Goal: Task Accomplishment & Management: Use online tool/utility

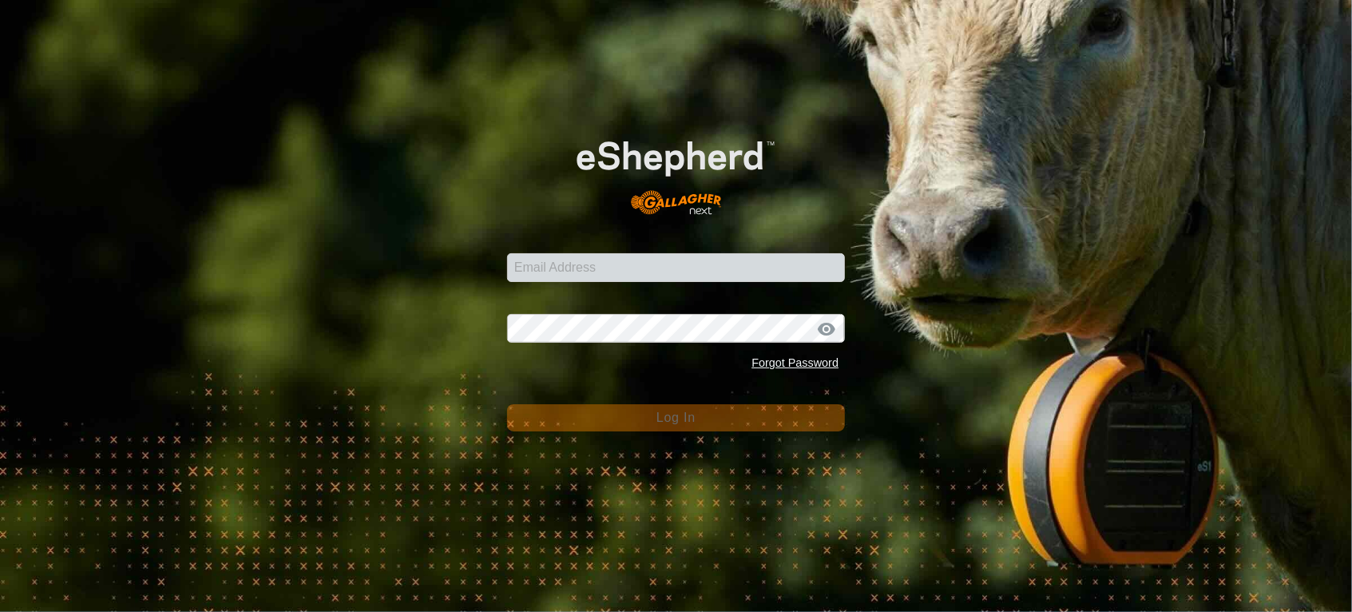
click at [564, 275] on input "Email Address" at bounding box center [676, 267] width 338 height 29
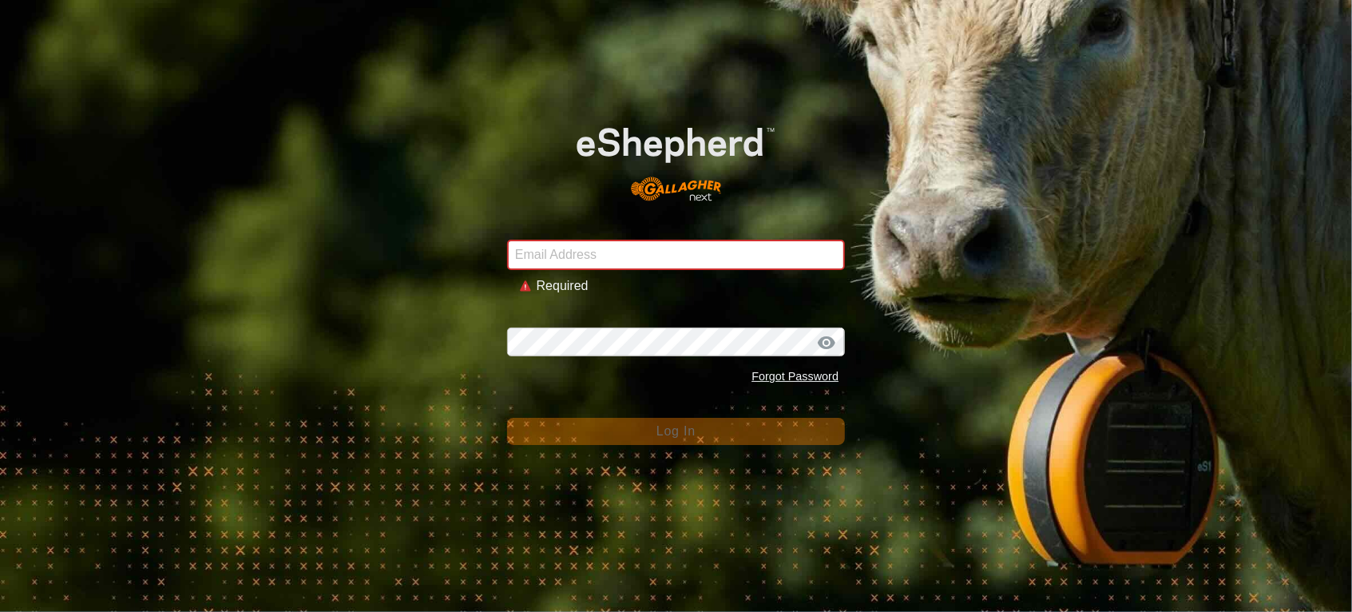
click at [292, 163] on div "Email Address Required Password Forgot Password Log In" at bounding box center [676, 306] width 1352 height 612
click at [691, 257] on input "Email Address" at bounding box center [676, 255] width 338 height 30
click at [0, 611] on com-1password-button at bounding box center [0, 612] width 0 height 0
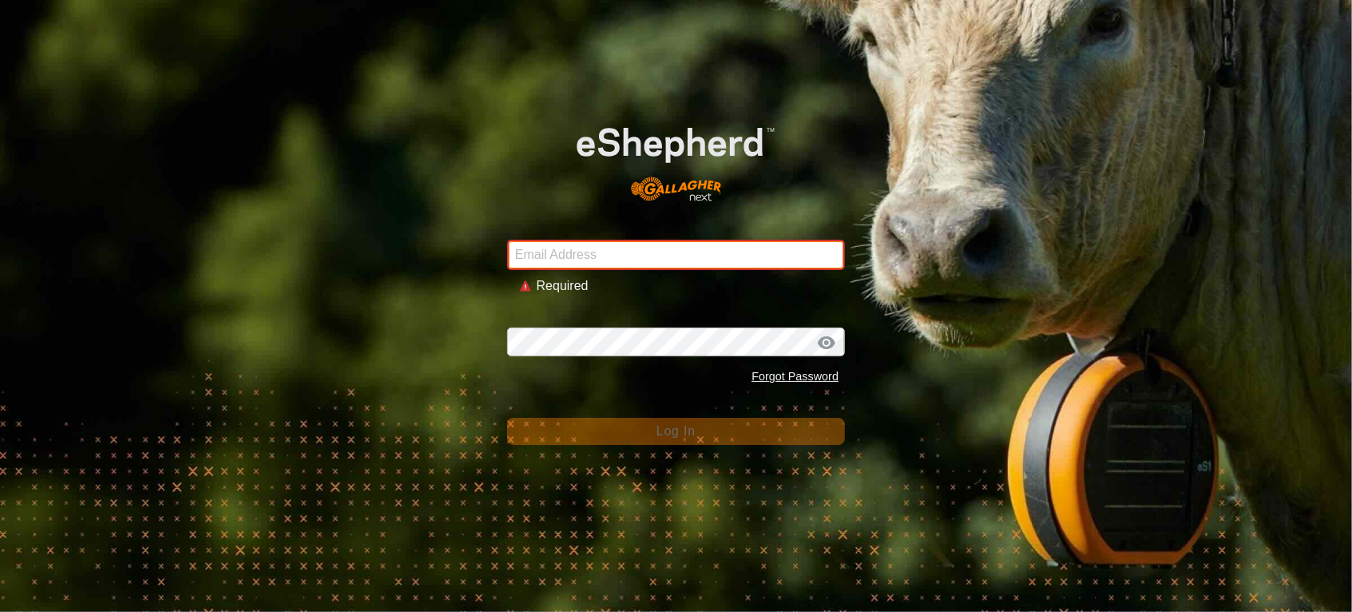
click at [574, 252] on input "Email Address" at bounding box center [676, 255] width 338 height 30
type input "andrew.macdonald103@gmail.com"
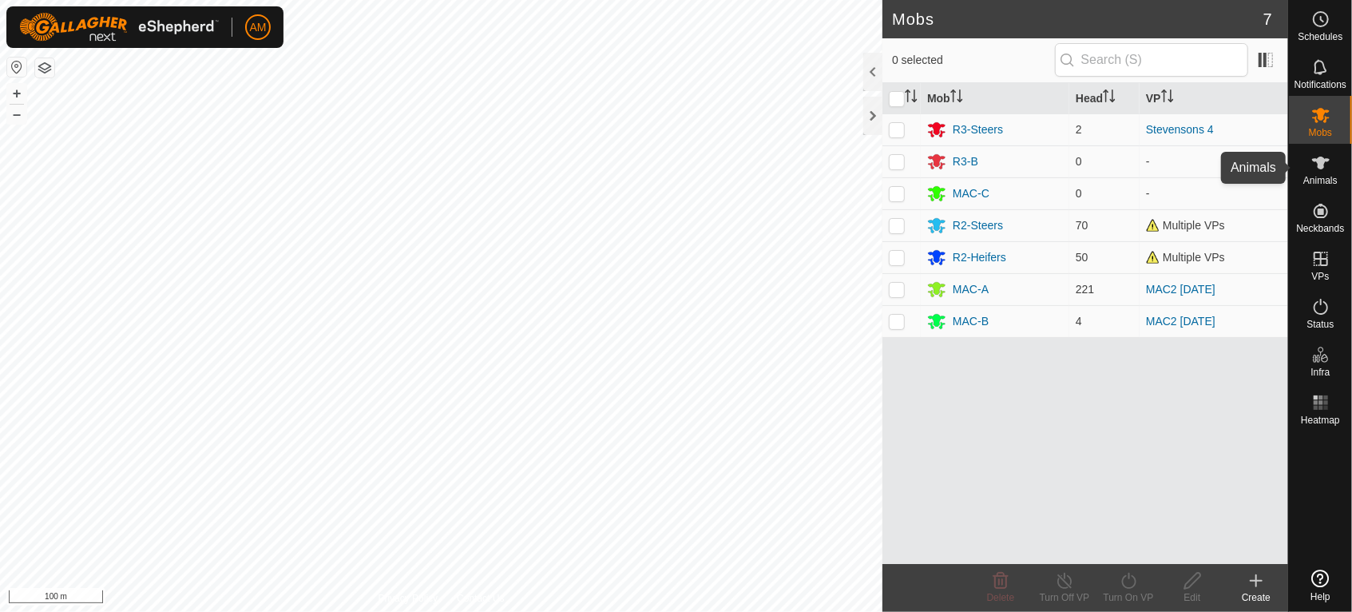
click at [1332, 166] on es-animals-svg-icon at bounding box center [1321, 163] width 29 height 26
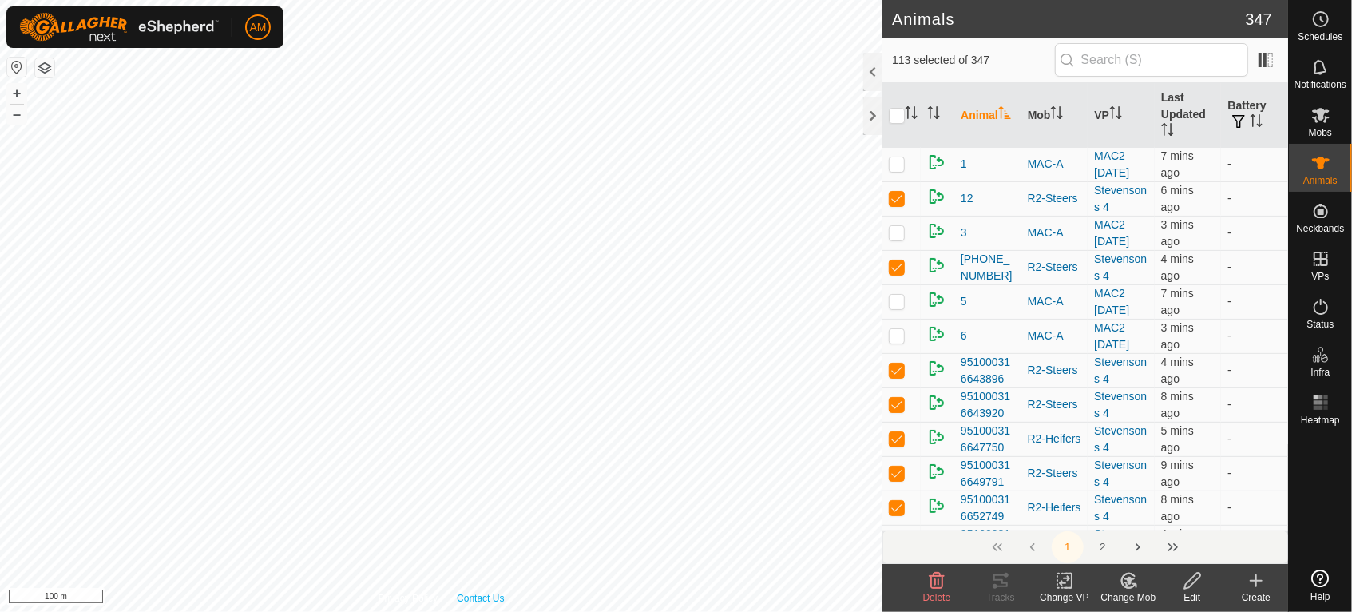
checkbox input "true"
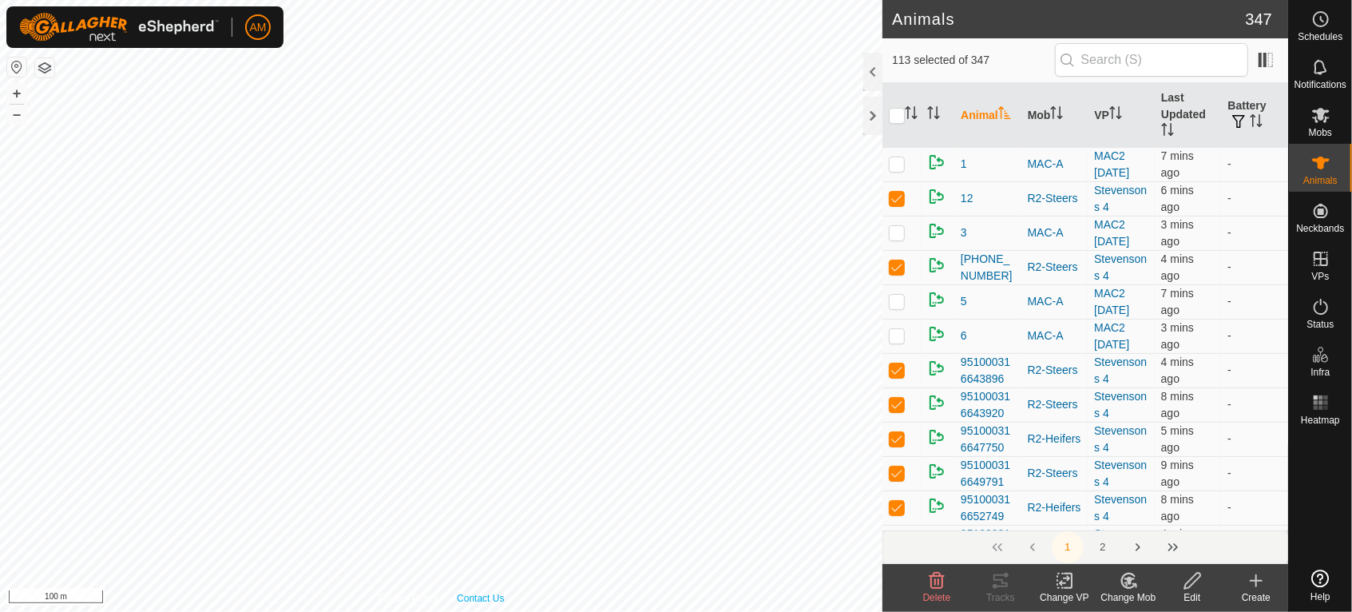
checkbox input "true"
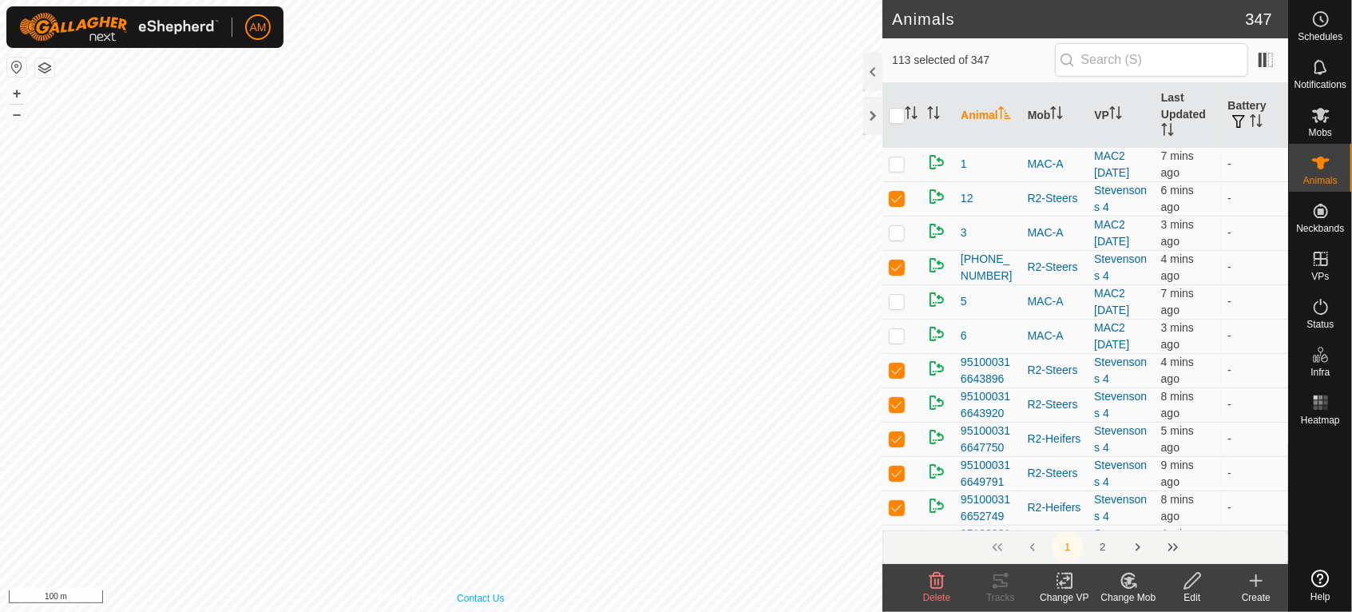
checkbox input "true"
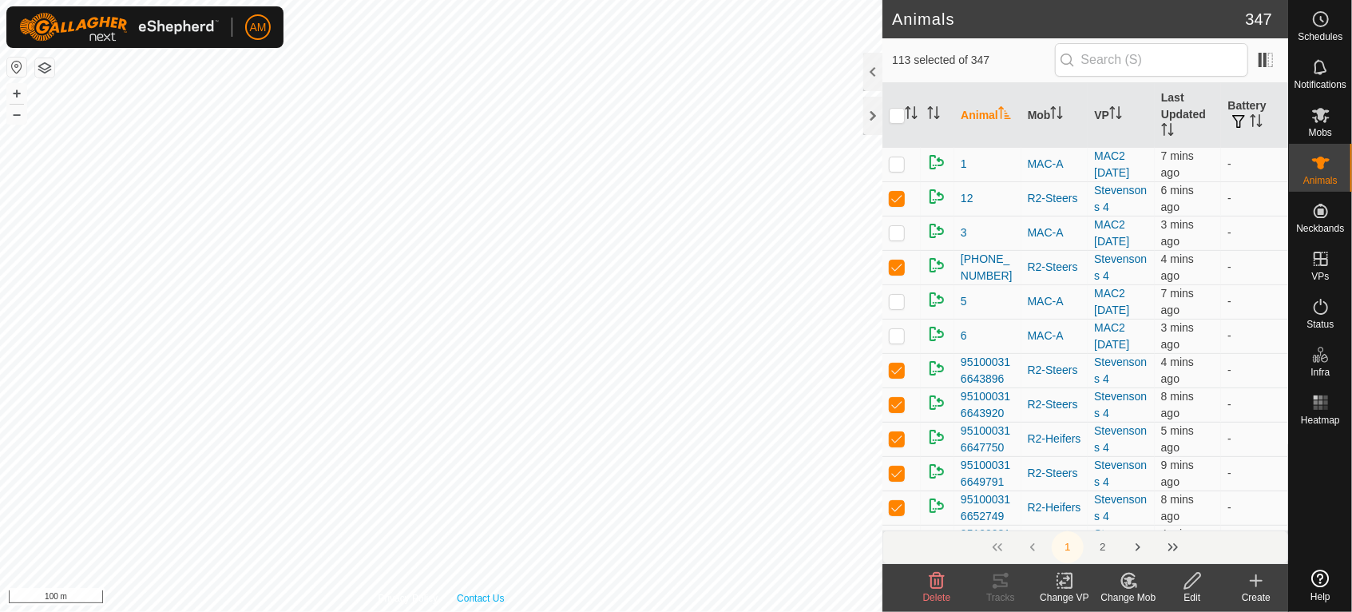
checkbox input "true"
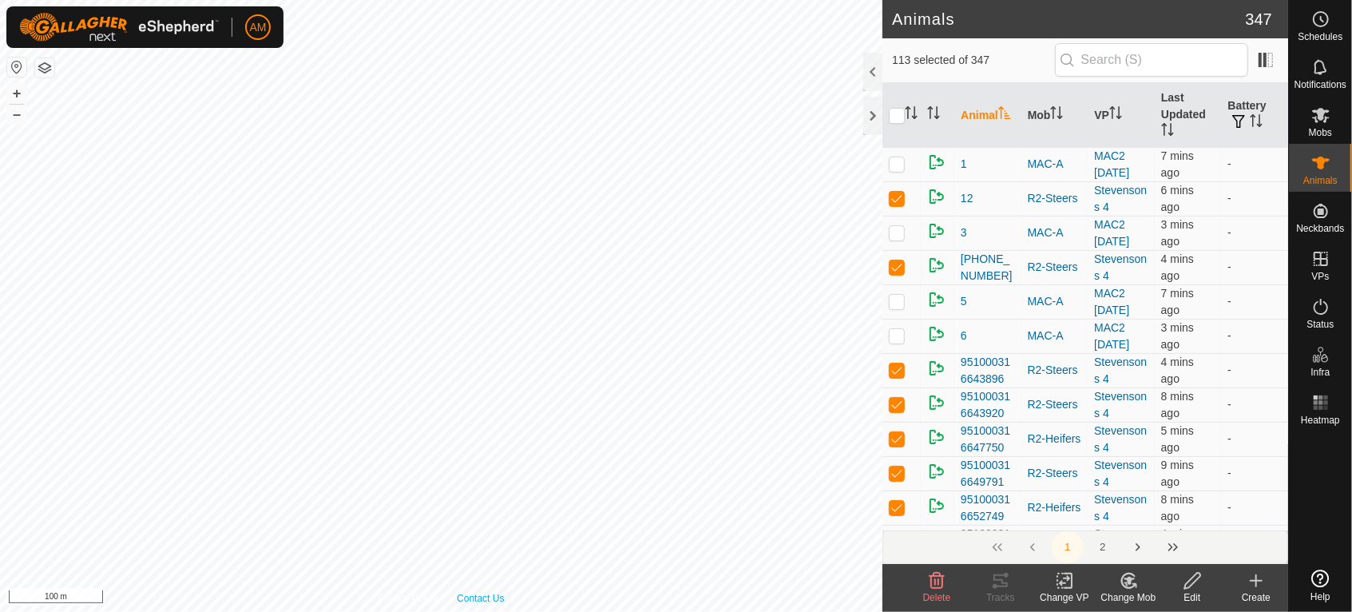
checkbox input "true"
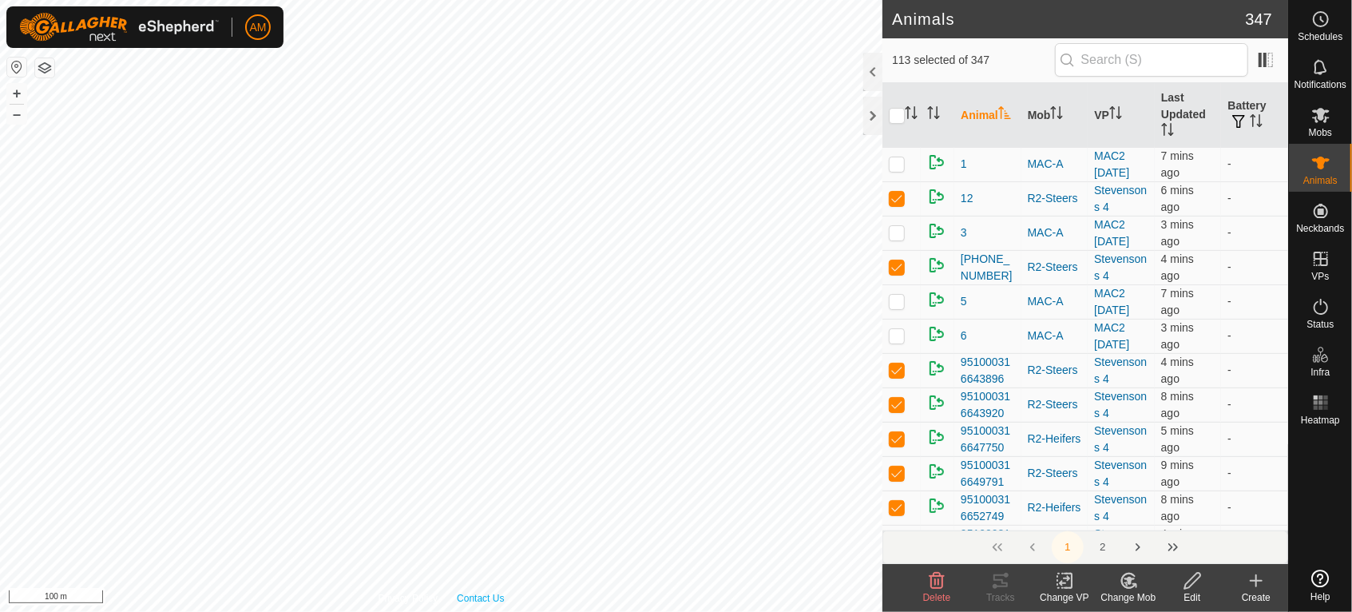
checkbox input "true"
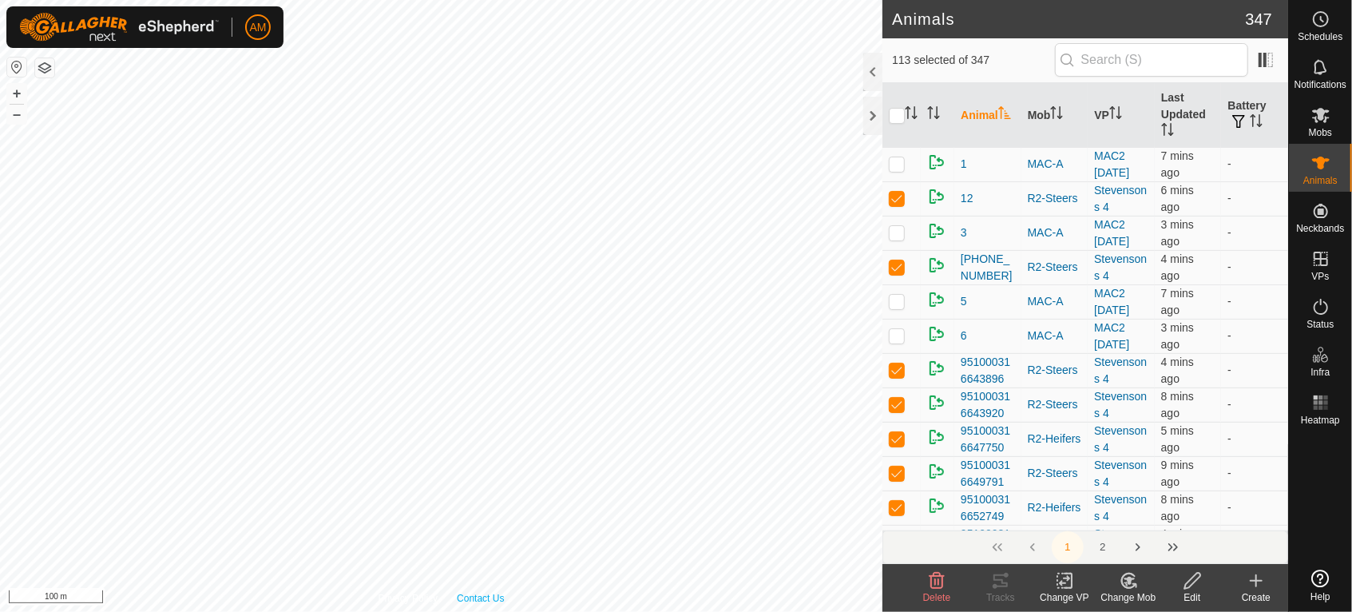
checkbox input "true"
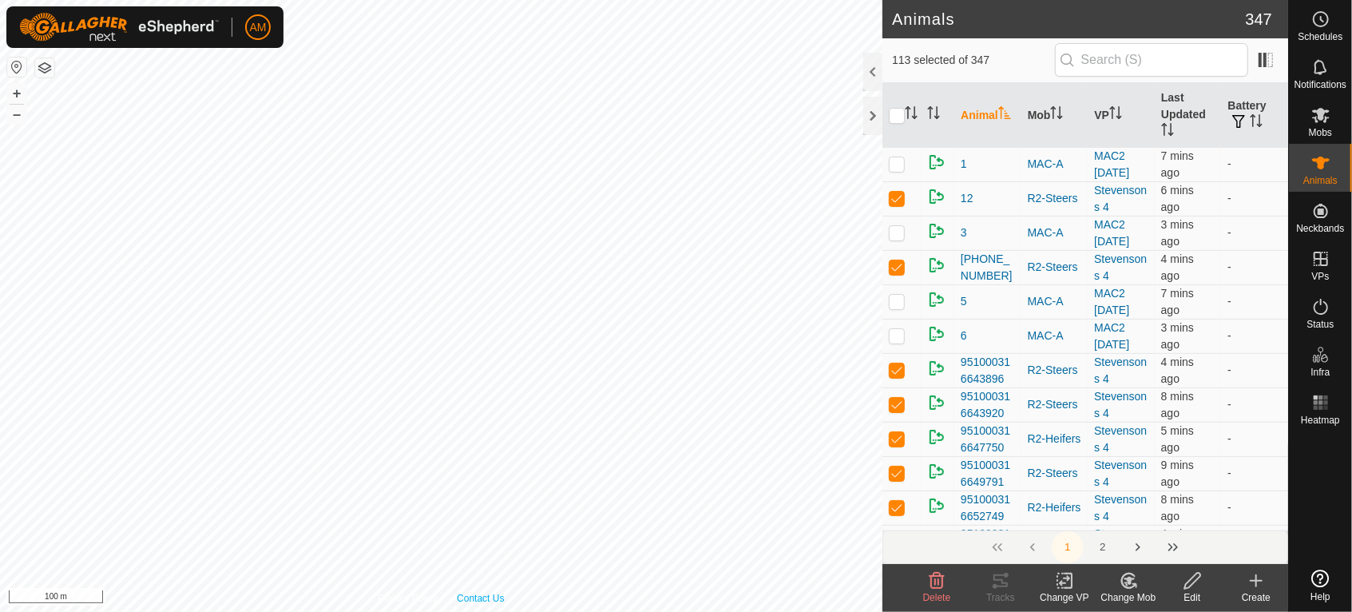
checkbox input "true"
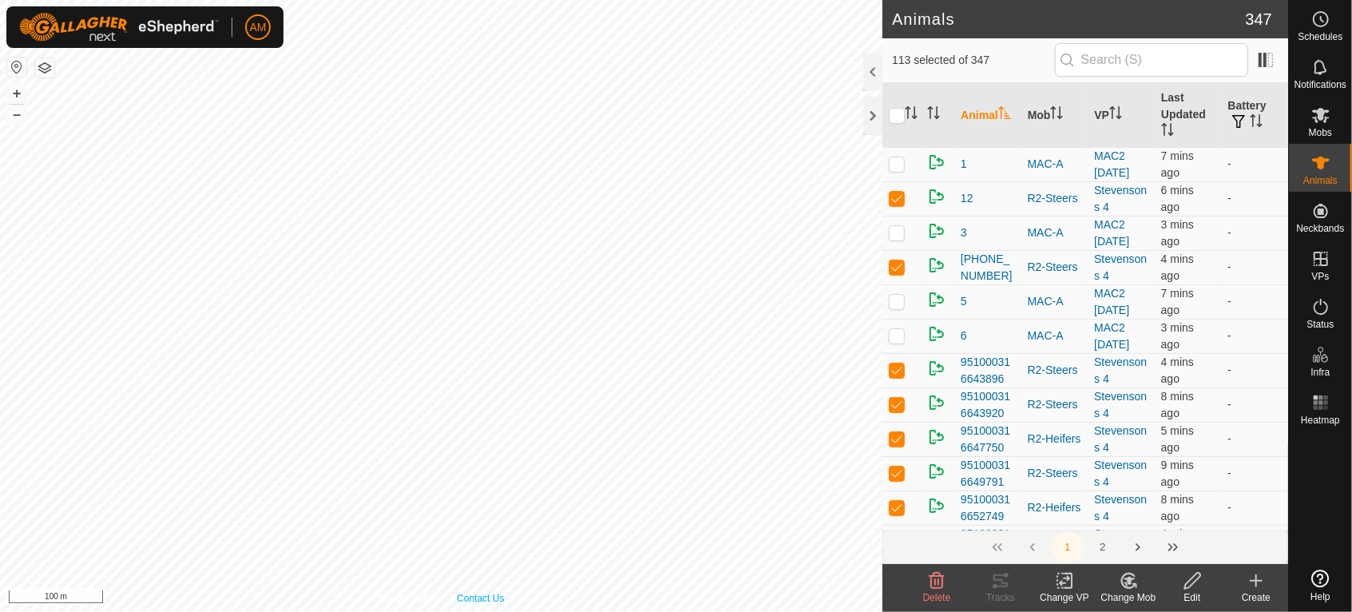
checkbox input "true"
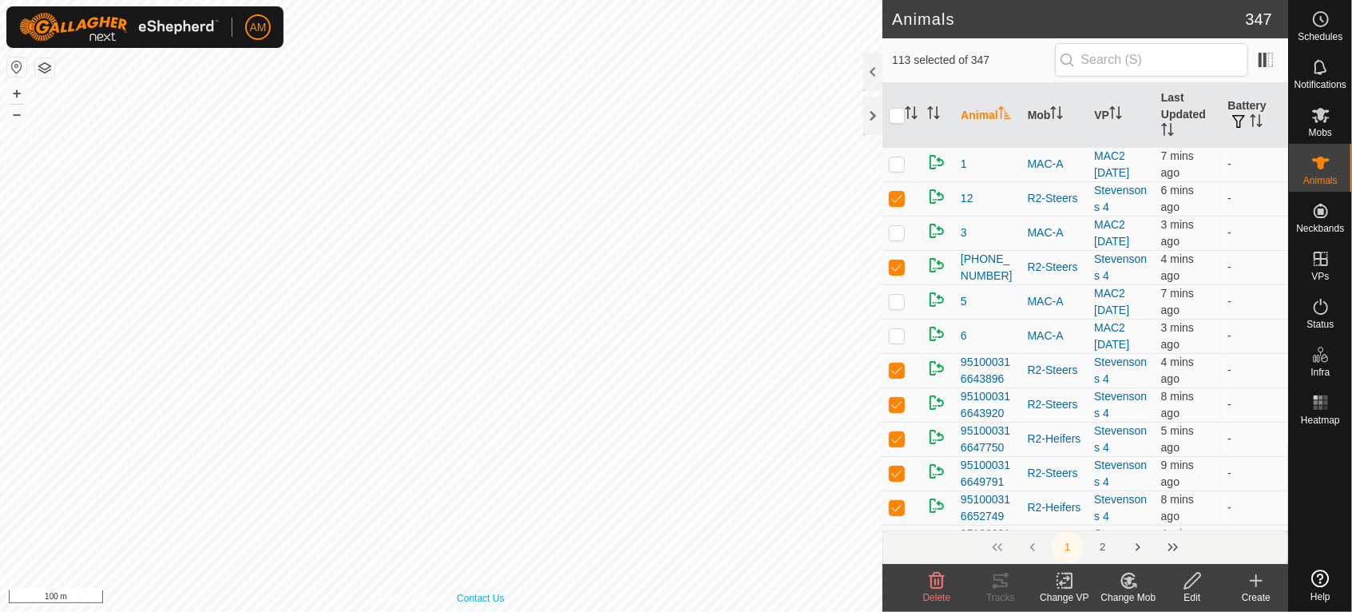
checkbox input "true"
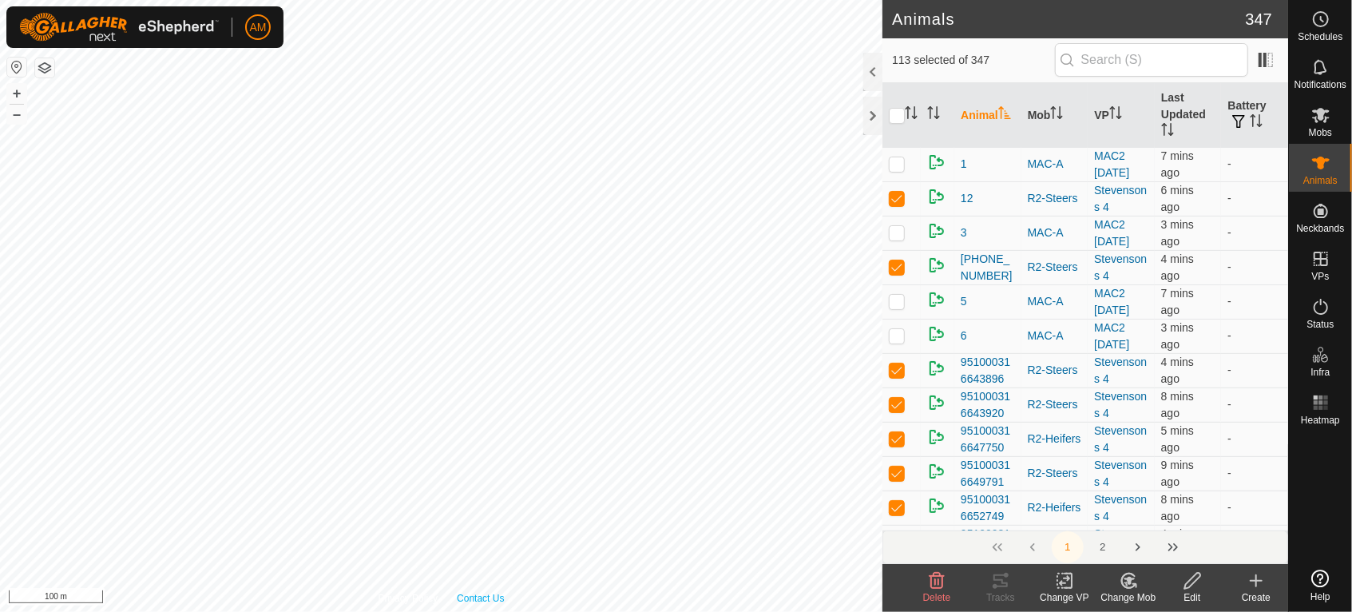
checkbox input "true"
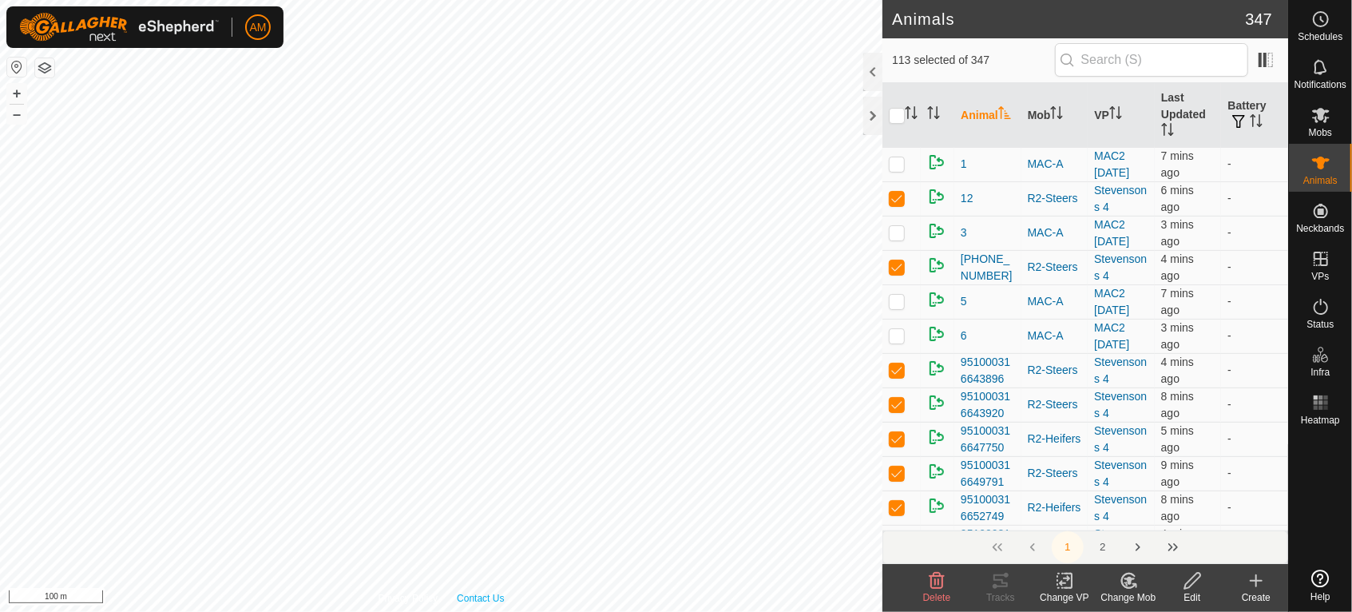
checkbox input "true"
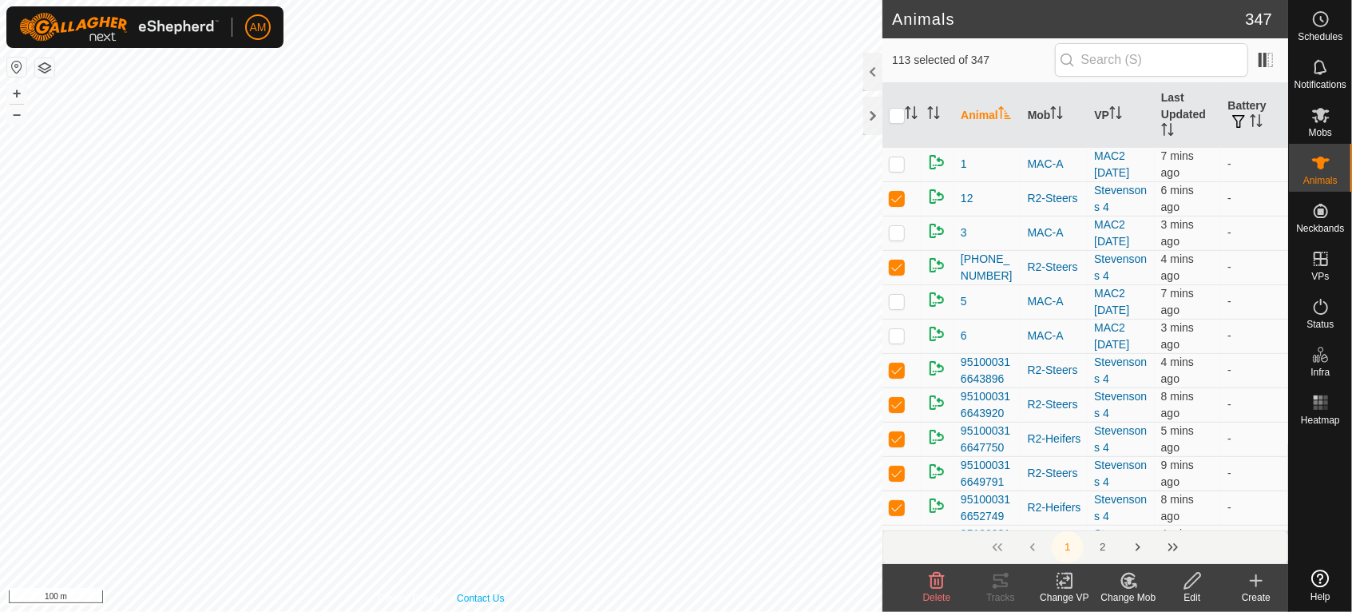
checkbox input "true"
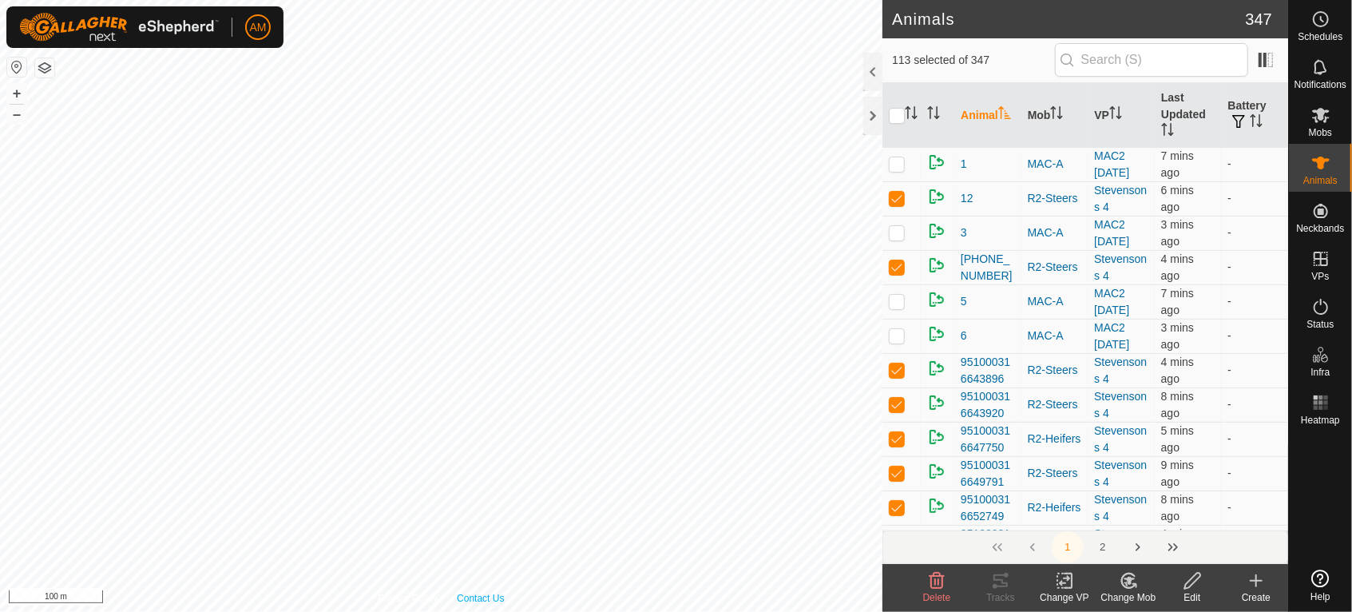
checkbox input "true"
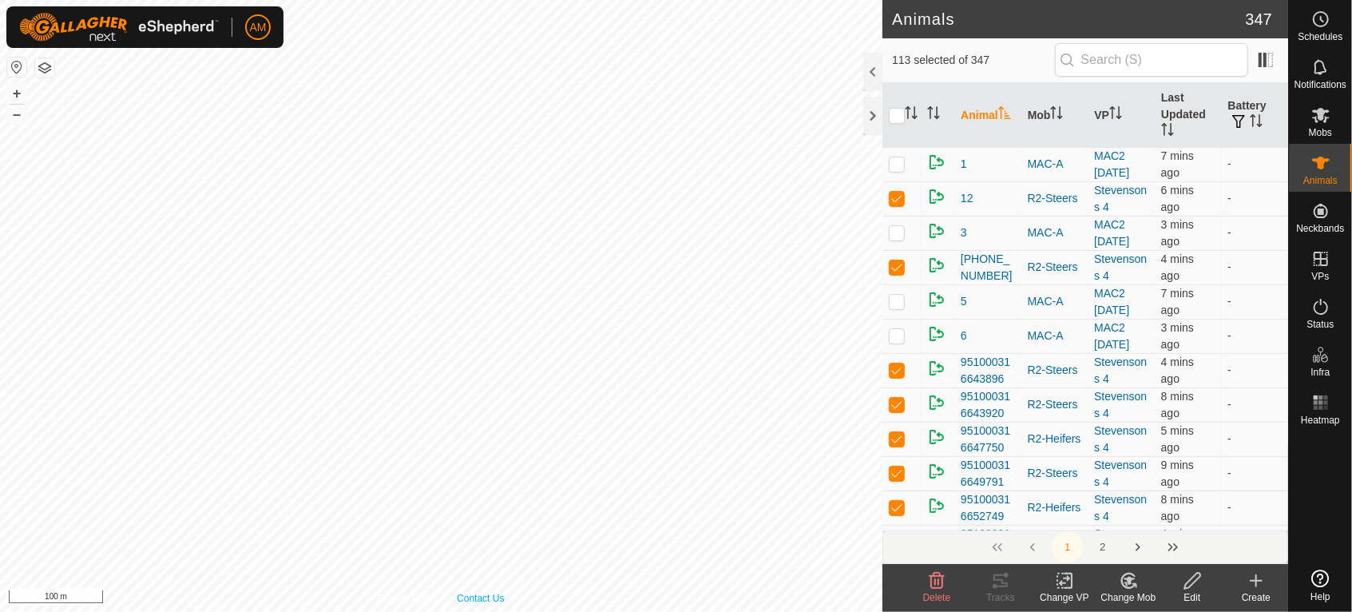
checkbox input "true"
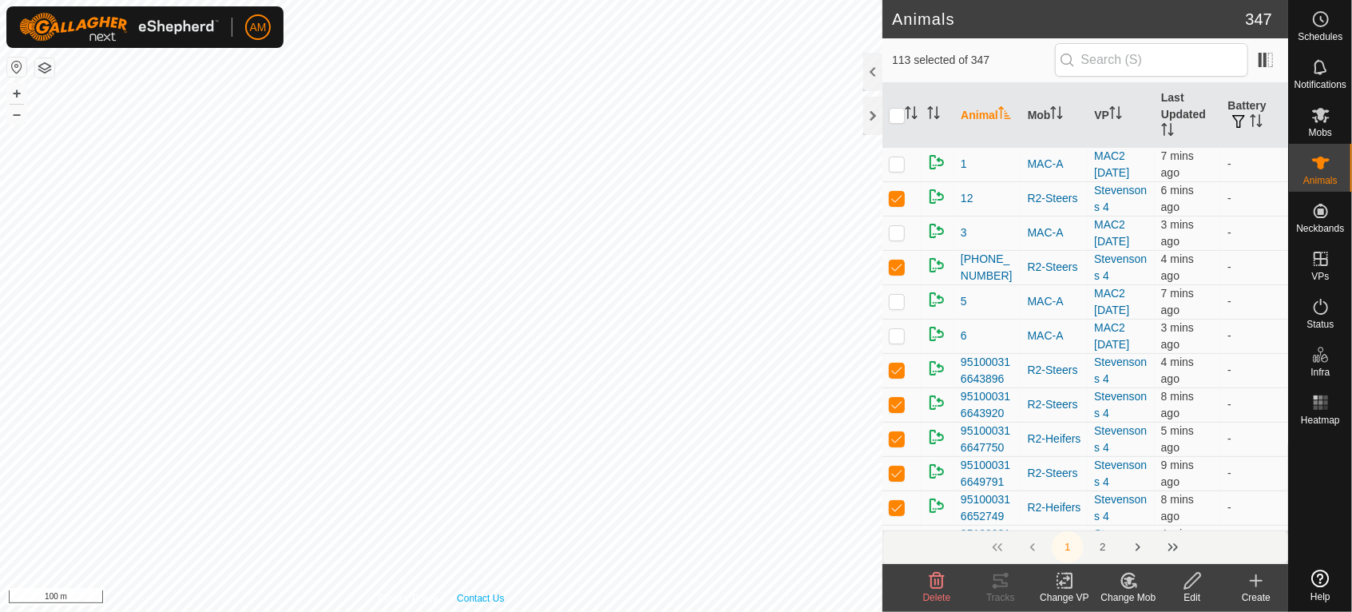
checkbox input "true"
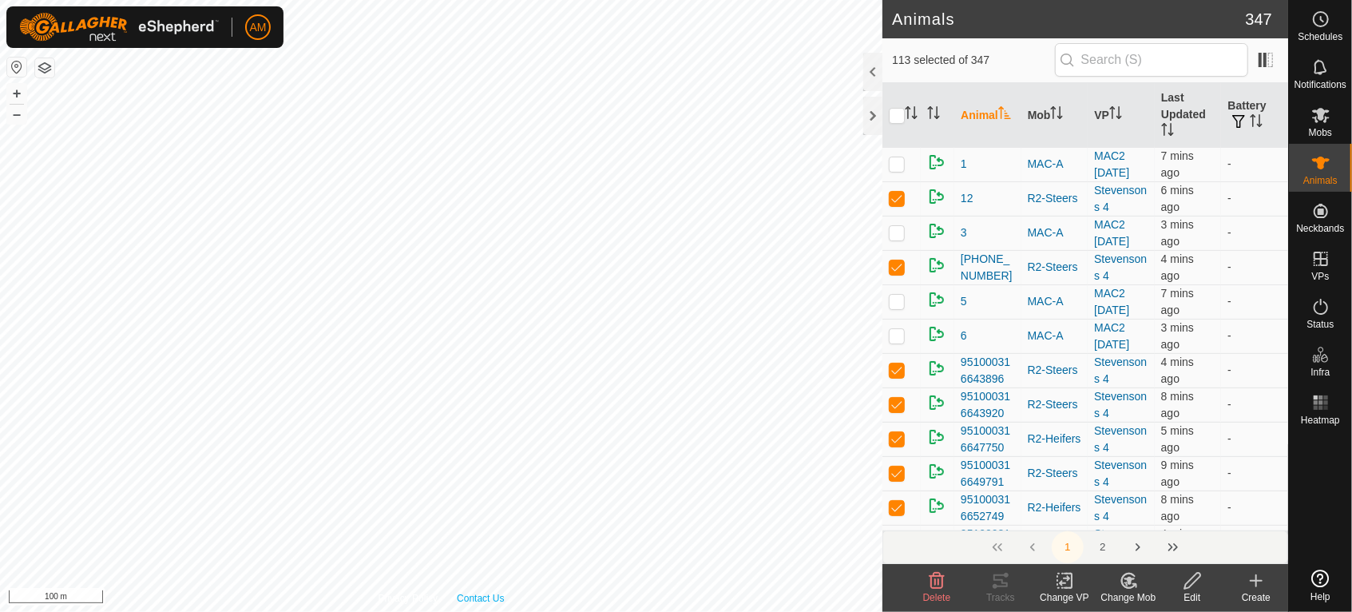
checkbox input "true"
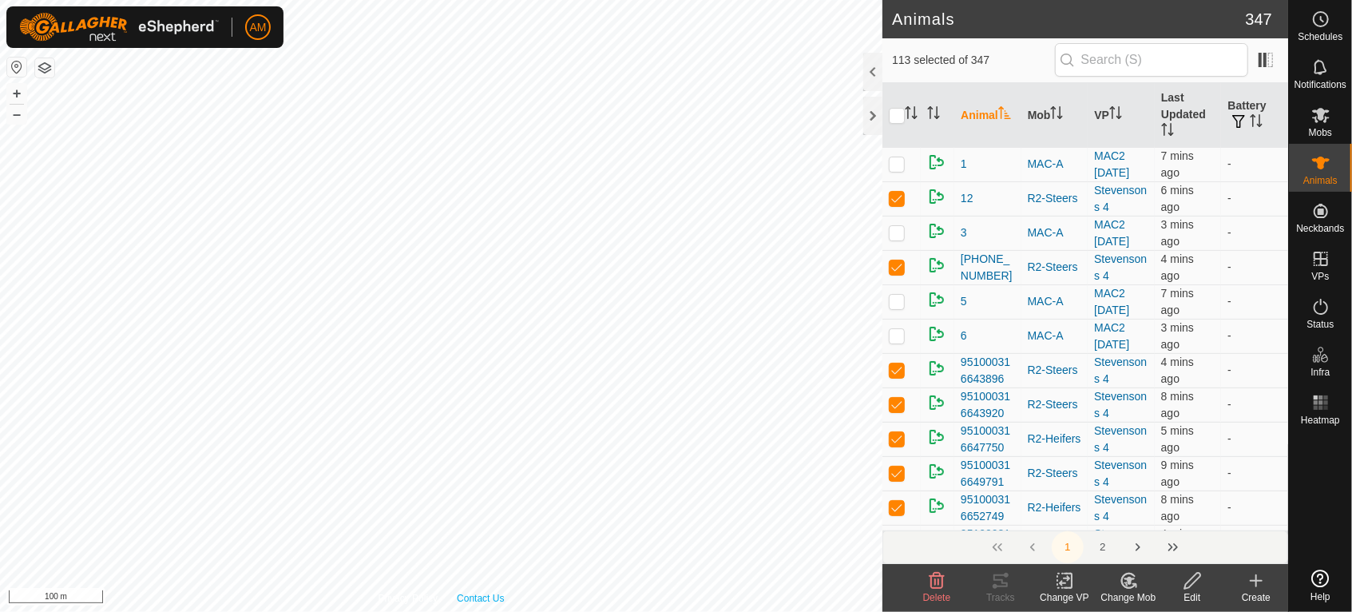
checkbox input "true"
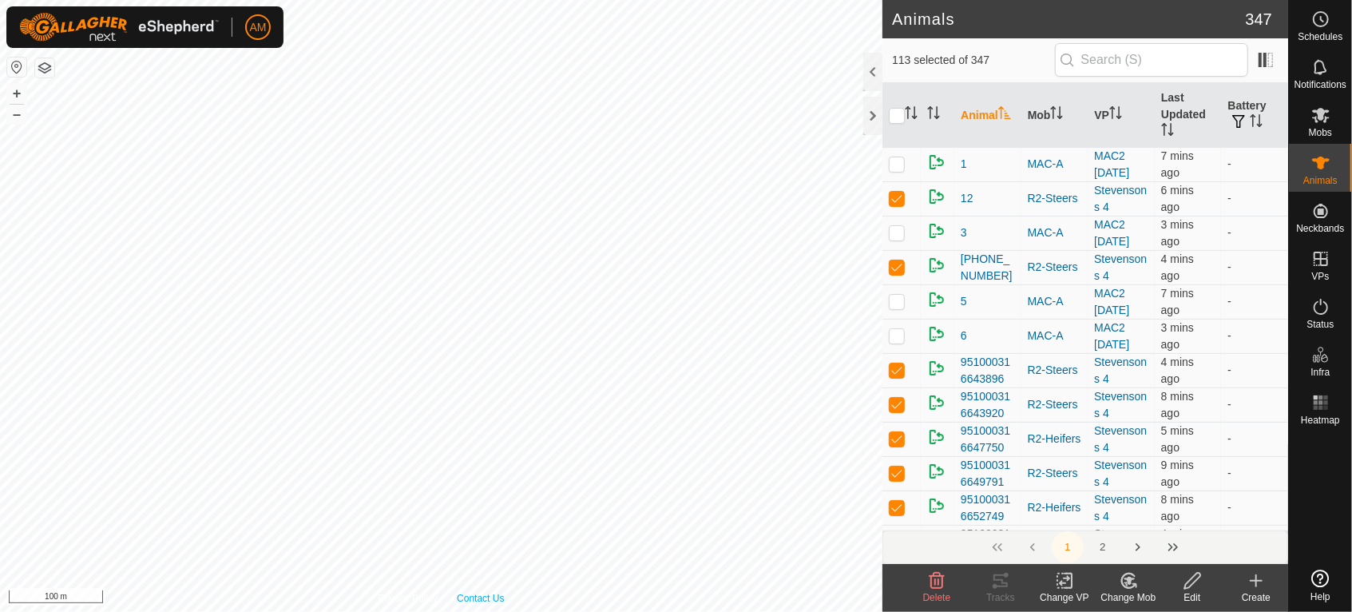
checkbox input "true"
click at [1073, 592] on div "Change VP" at bounding box center [1065, 597] width 64 height 14
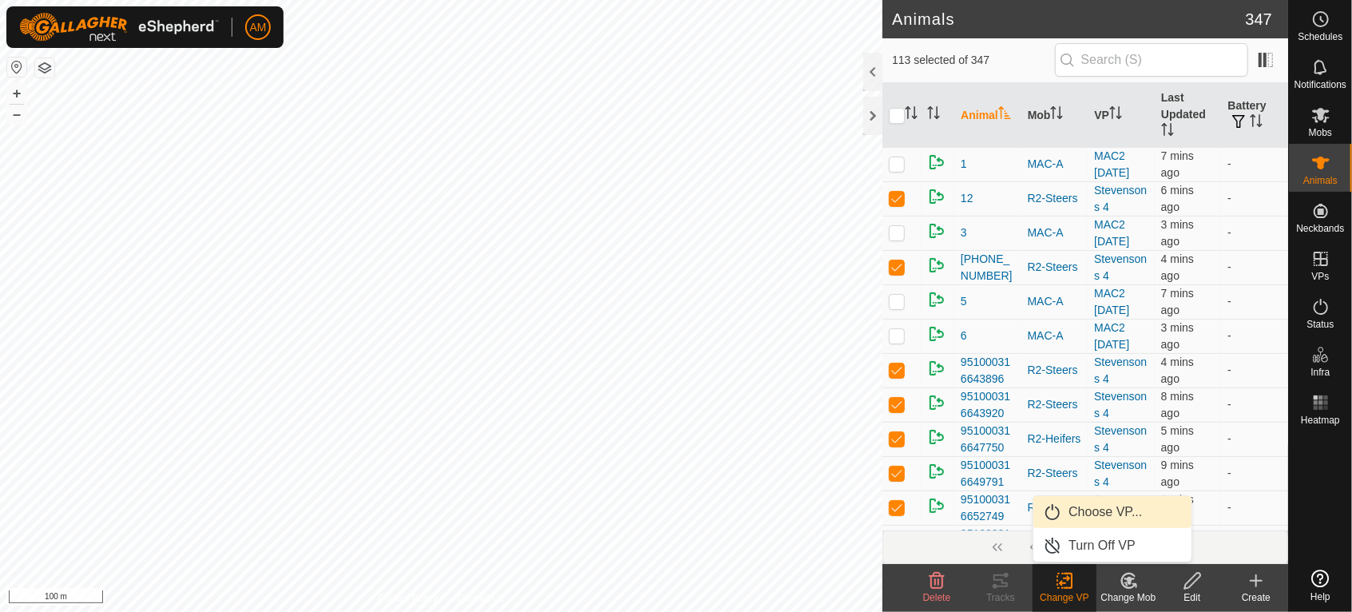
click at [1070, 522] on link "Choose VP..." at bounding box center [1113, 512] width 158 height 32
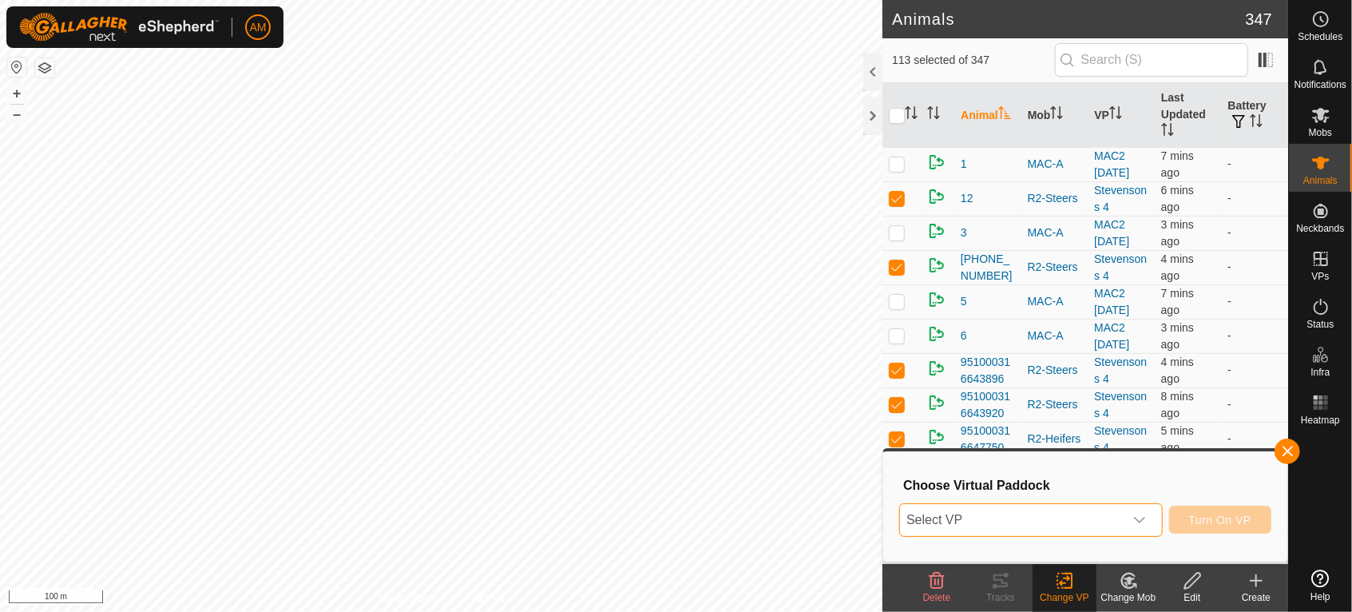
click at [1062, 517] on span "Select VP" at bounding box center [1012, 520] width 224 height 32
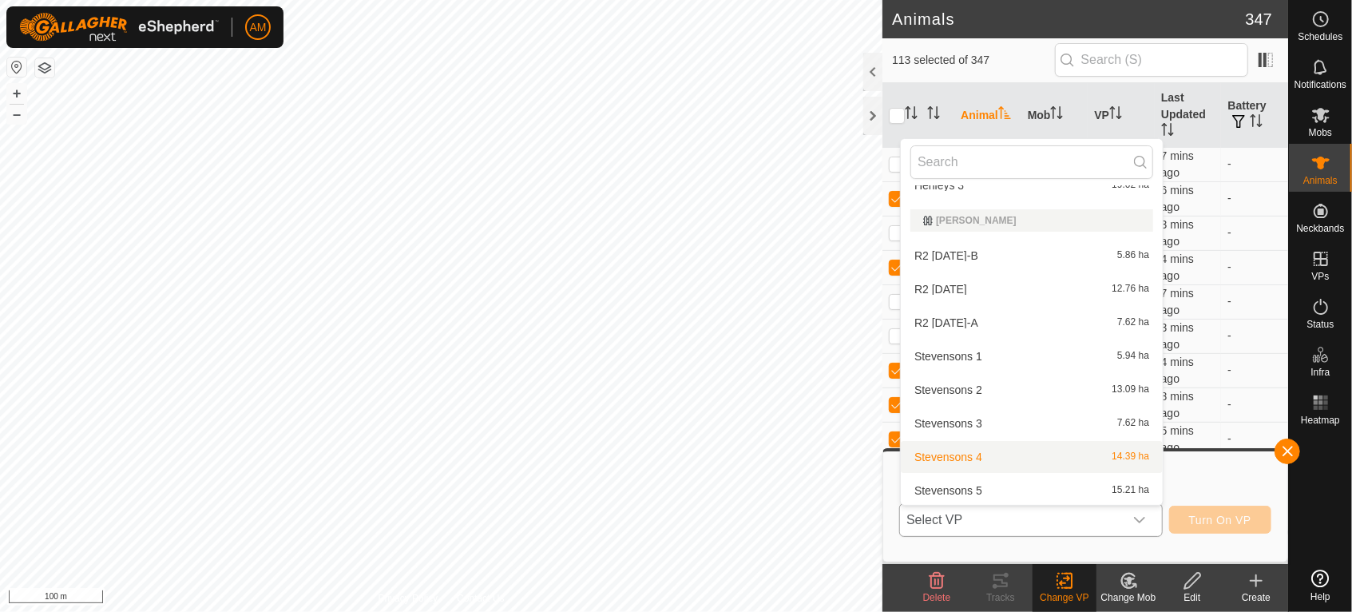
scroll to position [534, 0]
click at [982, 486] on div "Stevensons 5 15.21 ha" at bounding box center [1032, 488] width 243 height 19
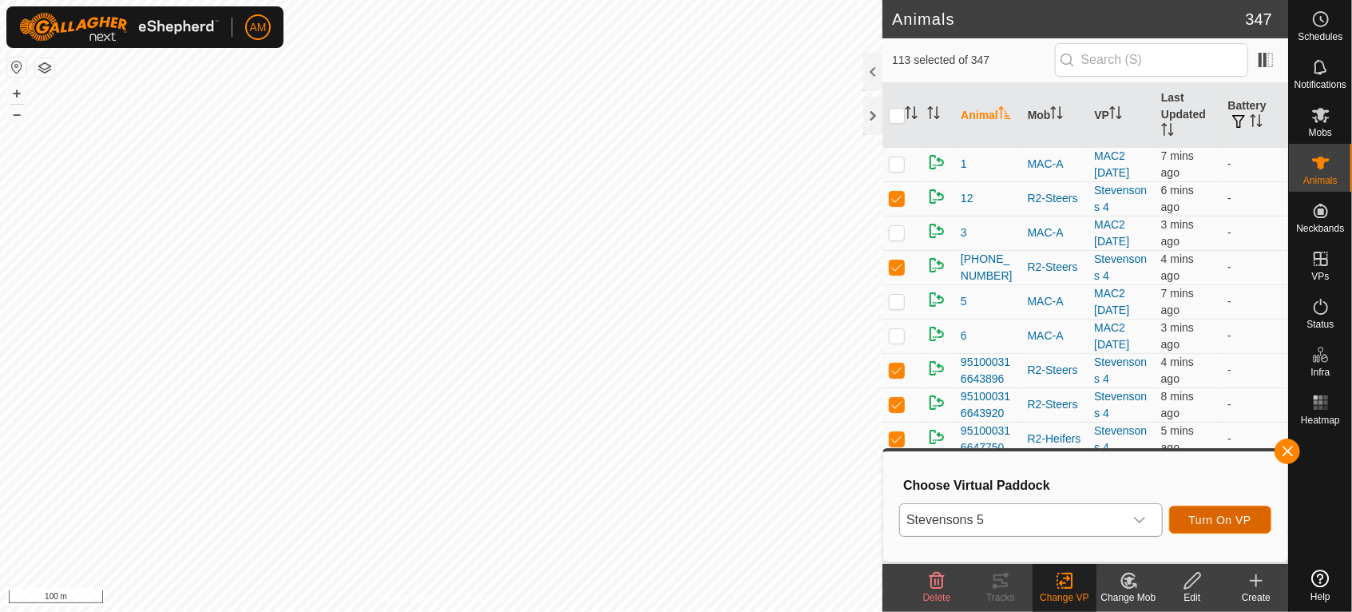
click at [1208, 531] on button "Turn On VP" at bounding box center [1220, 520] width 102 height 28
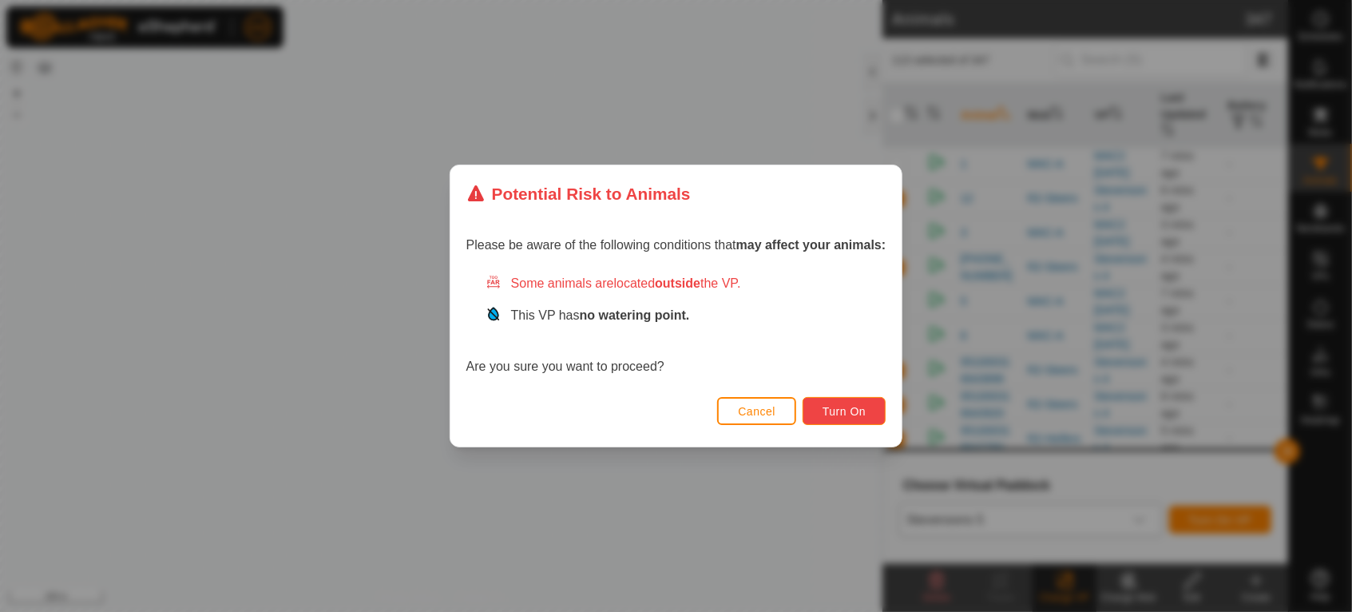
click at [847, 411] on span "Turn On" at bounding box center [844, 411] width 43 height 13
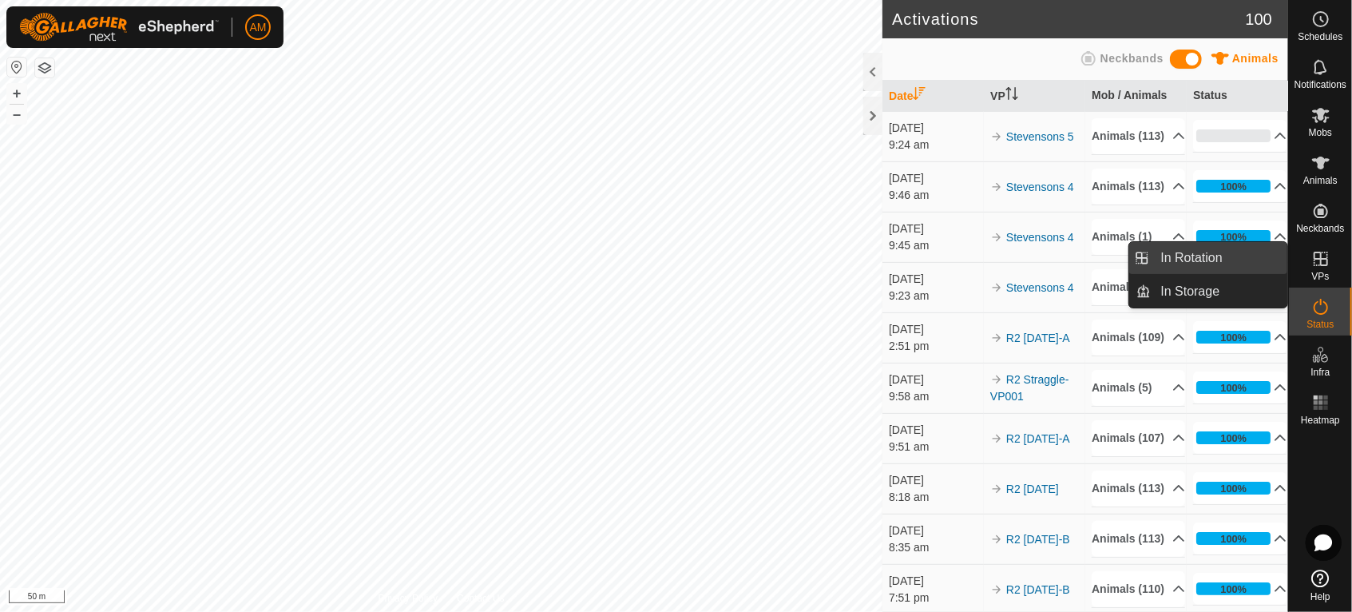
click at [1241, 265] on link "In Rotation" at bounding box center [1220, 258] width 137 height 32
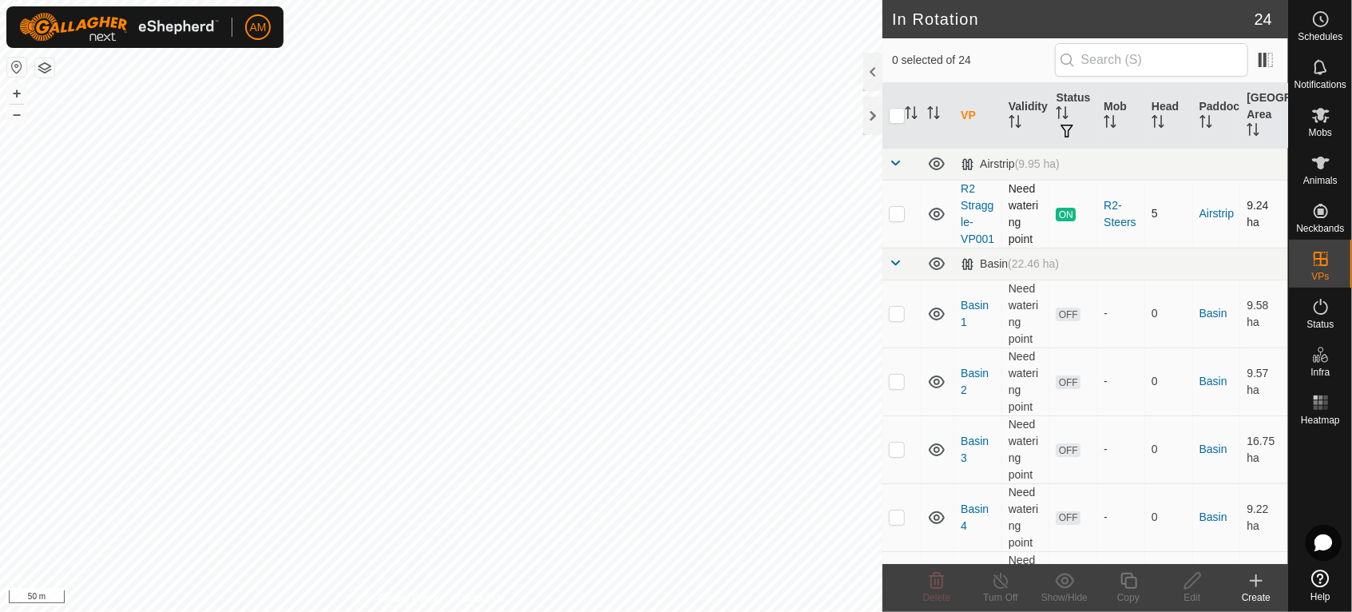
click at [906, 224] on td at bounding box center [902, 214] width 38 height 68
checkbox input "true"
click at [1133, 583] on icon at bounding box center [1129, 580] width 20 height 19
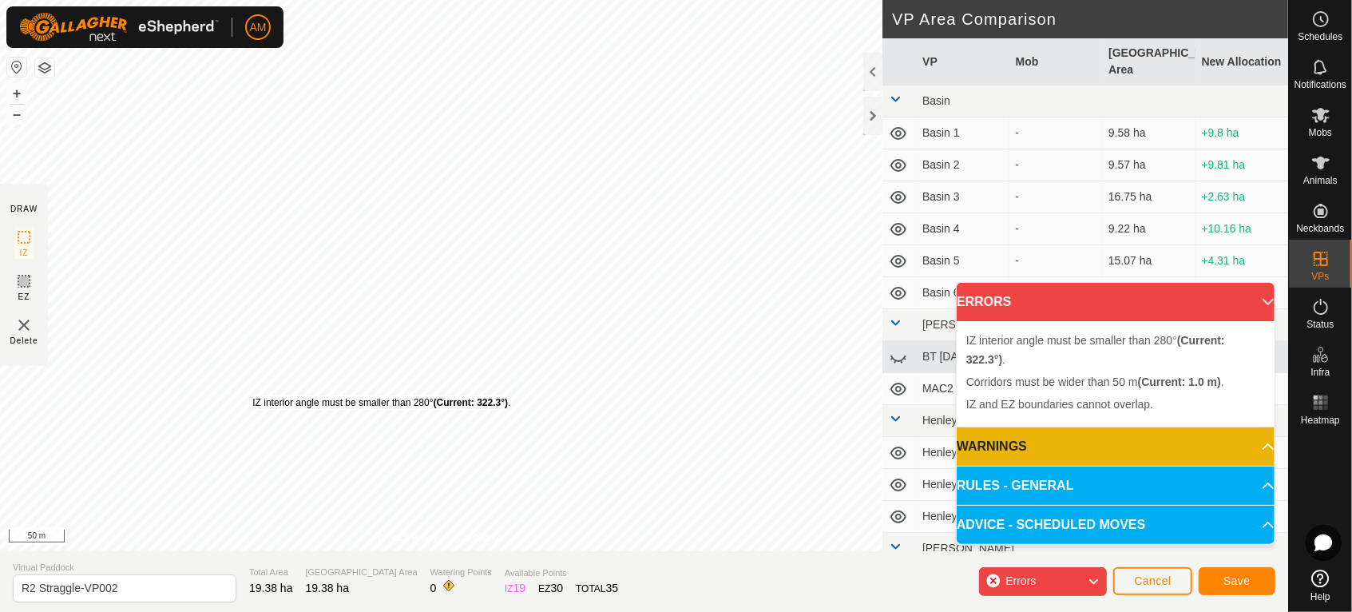
click at [252, 395] on div "IZ interior angle must be smaller than 280° (Current: 322.3°) ." at bounding box center [381, 402] width 258 height 14
click at [252, 393] on div "IZ interior angle must be smaller than 280° (Current: 322.3°) . + – ⇧ i 50 m" at bounding box center [441, 275] width 883 height 551
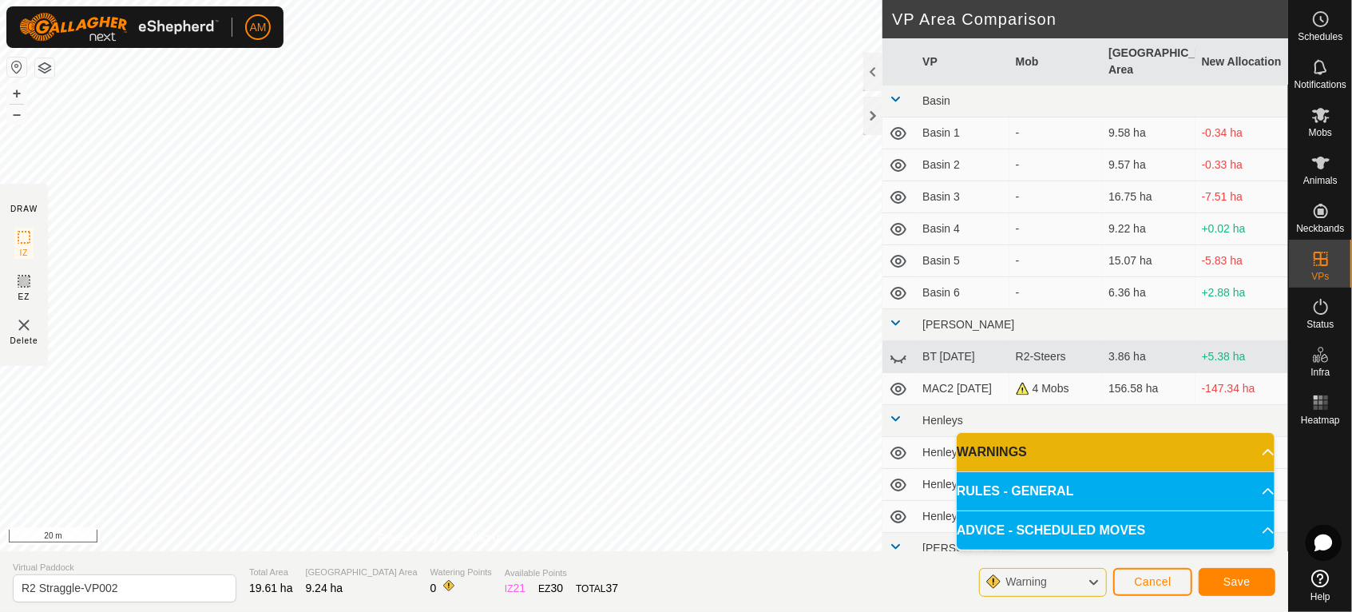
click at [384, 601] on div "DRAW IZ EZ Delete Privacy Policy Contact Us IZ interior angle must be smaller t…" at bounding box center [644, 306] width 1288 height 612
click at [498, 592] on div "DRAW IZ EZ Delete Privacy Policy Contact Us IZ interior angle must be smaller t…" at bounding box center [644, 306] width 1288 height 612
click at [1256, 586] on button "Save" at bounding box center [1237, 582] width 77 height 28
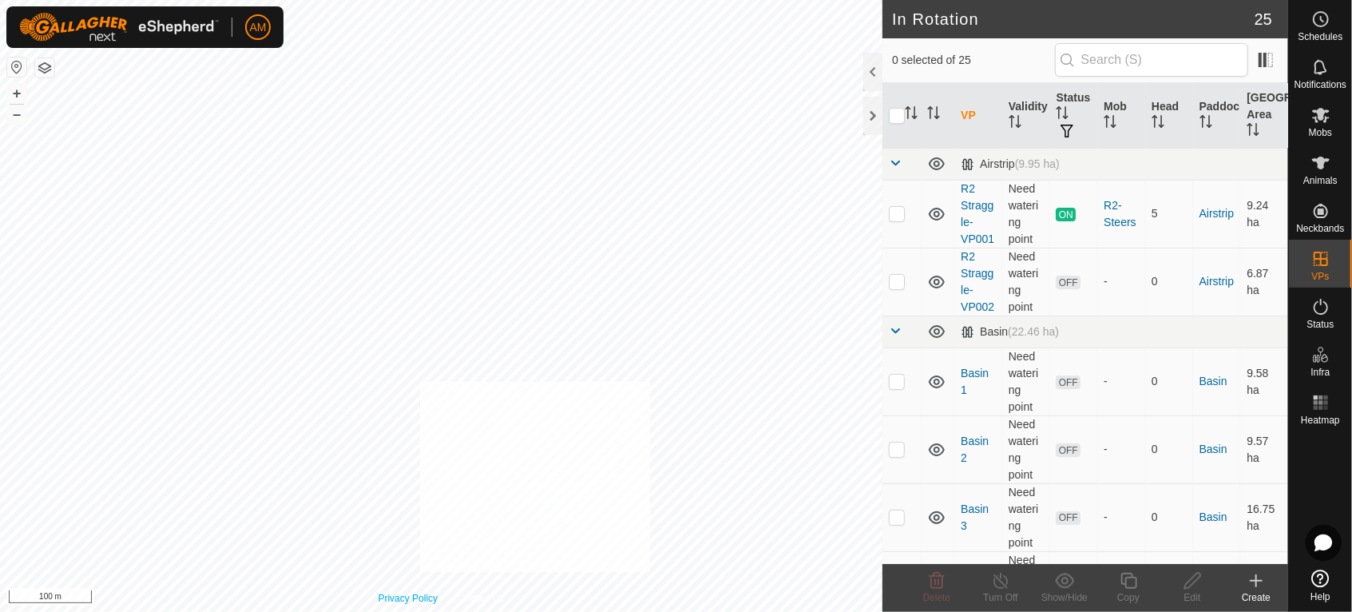
checkbox input "true"
click at [1326, 174] on es-animals-svg-icon at bounding box center [1321, 163] width 29 height 26
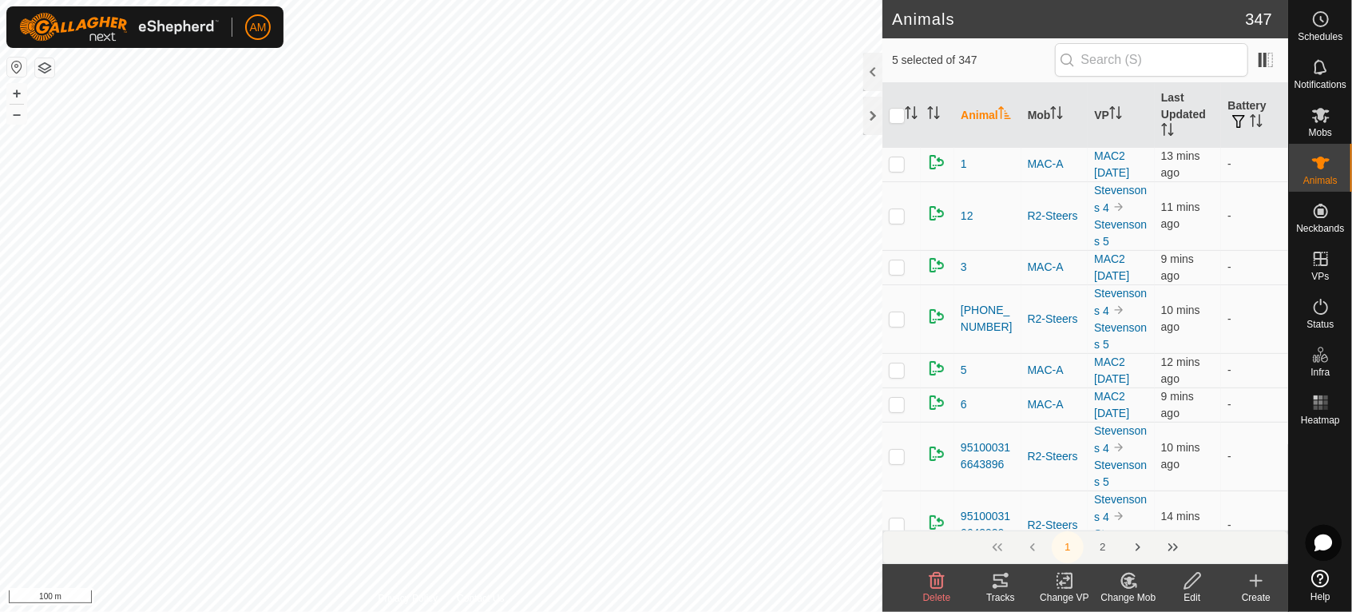
checkbox input "true"
click at [1077, 583] on change-vp-svg-icon at bounding box center [1065, 580] width 64 height 19
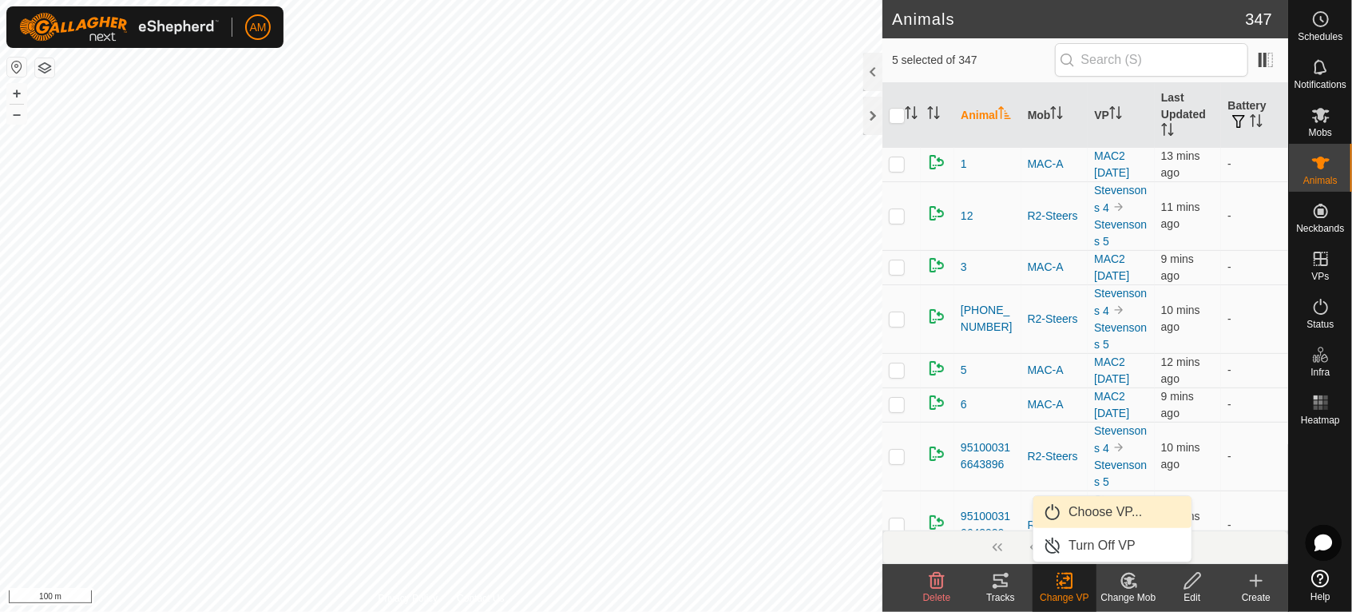
click at [1089, 516] on link "Choose VP..." at bounding box center [1113, 512] width 158 height 32
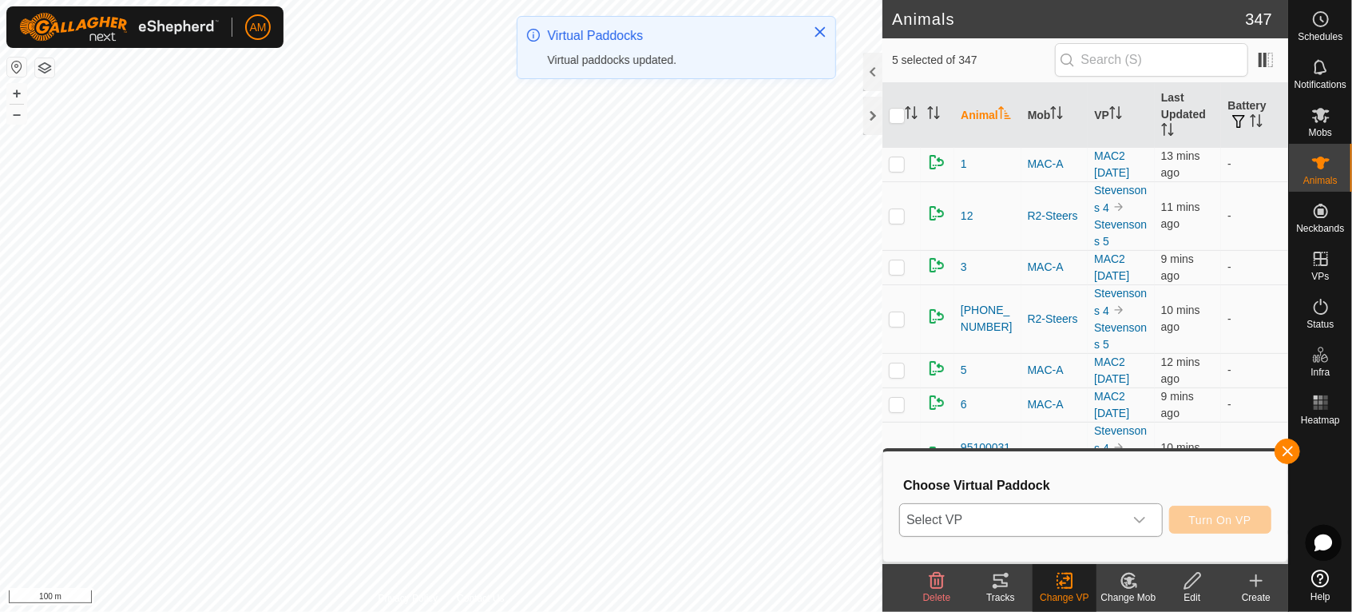
click at [987, 518] on span "Select VP" at bounding box center [1012, 520] width 224 height 32
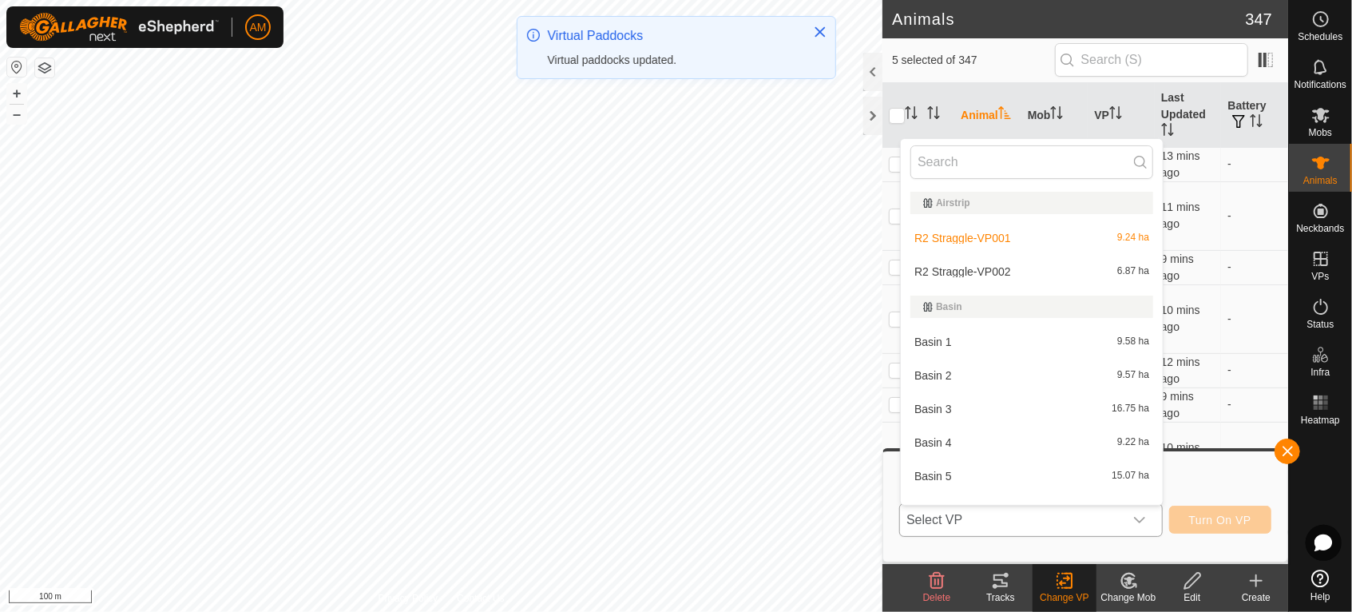
scroll to position [21, 0]
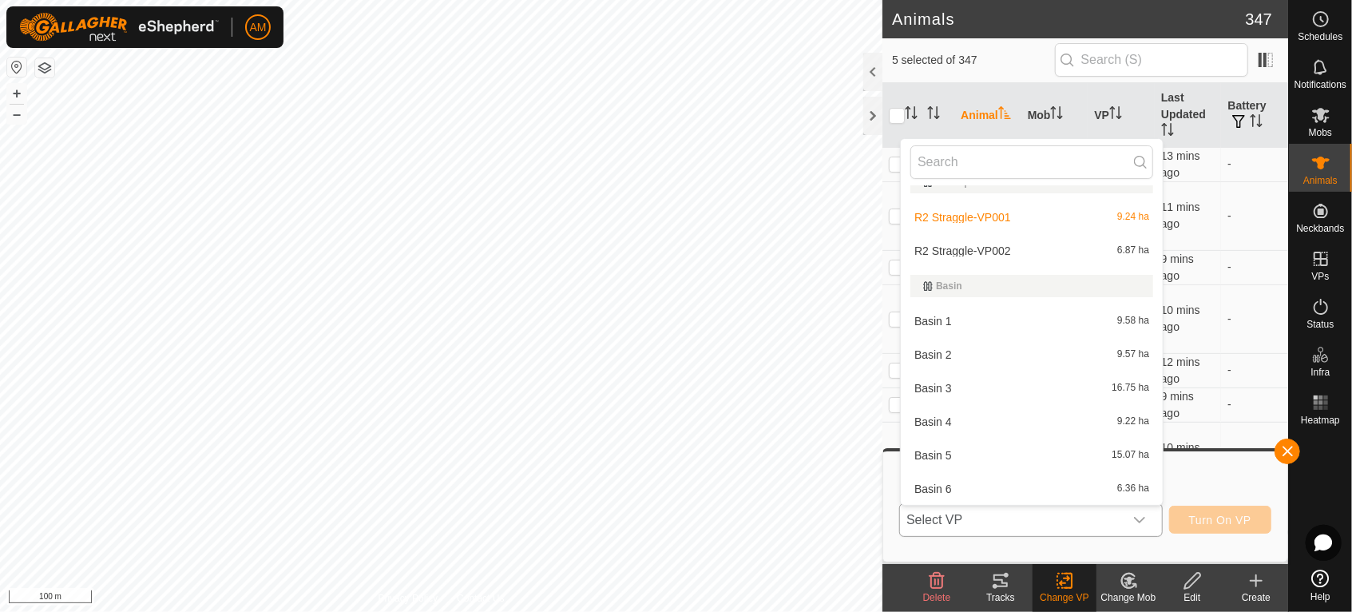
click at [996, 256] on li "R2 Straggle-VP002 6.87 ha" at bounding box center [1032, 251] width 262 height 32
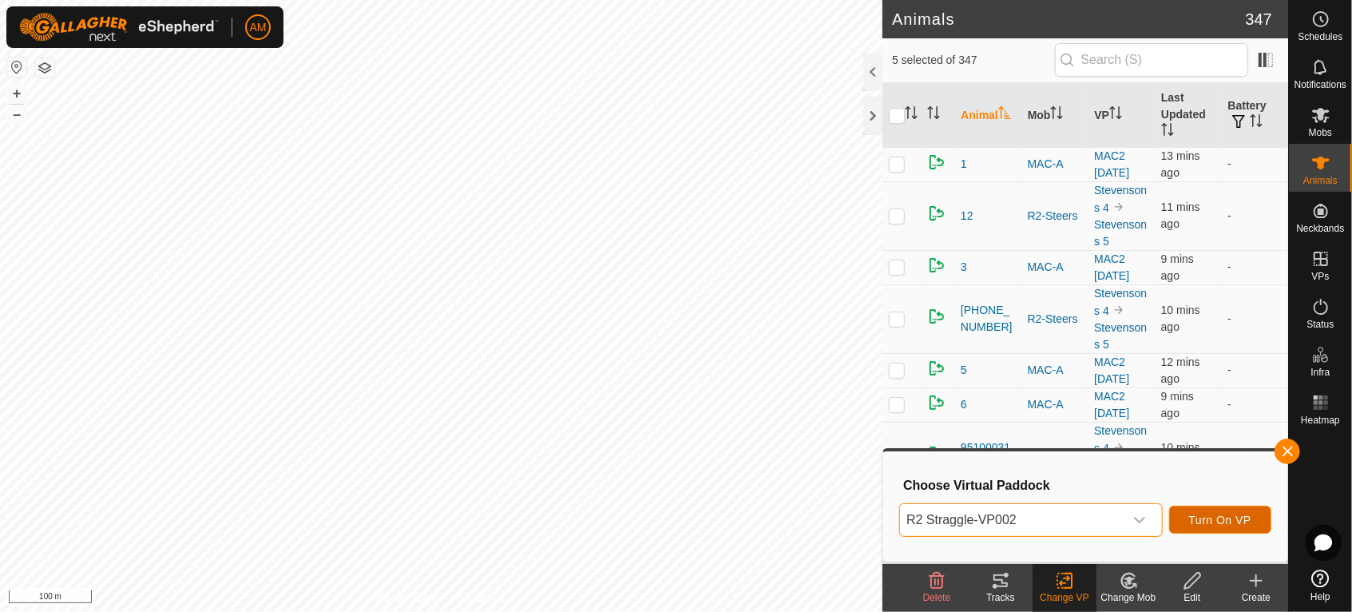
click at [1207, 519] on span "Turn On VP" at bounding box center [1220, 520] width 62 height 13
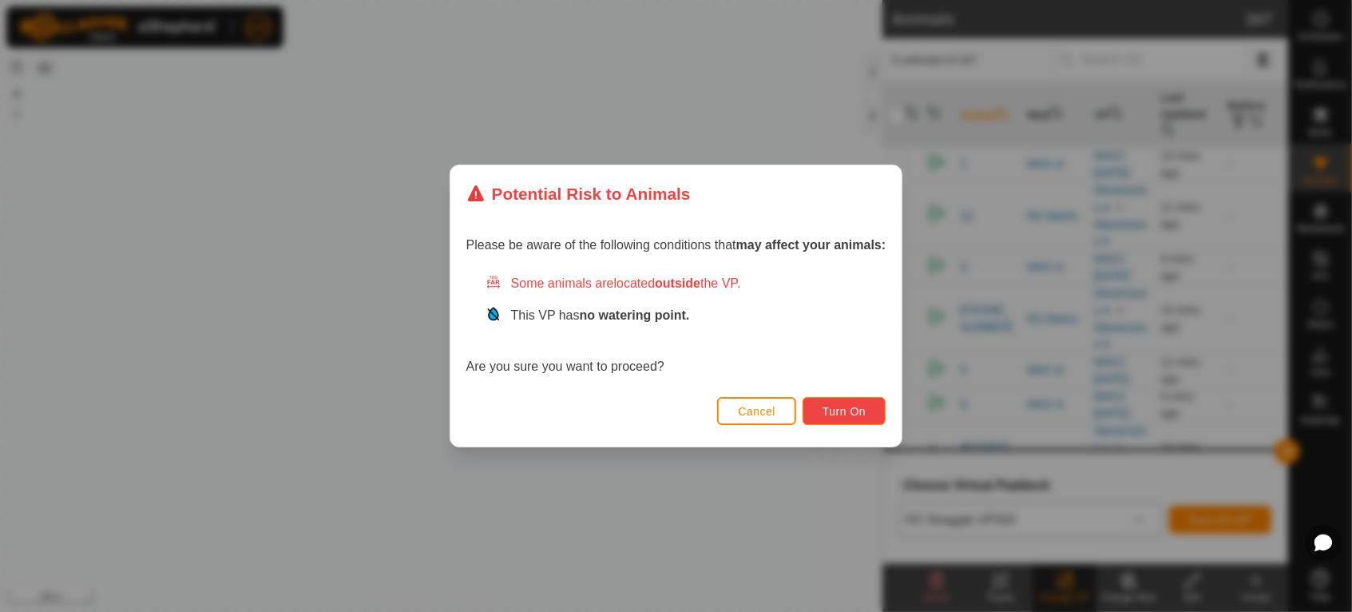
click at [840, 419] on button "Turn On" at bounding box center [844, 411] width 83 height 28
